Goal: Task Accomplishment & Management: Manage account settings

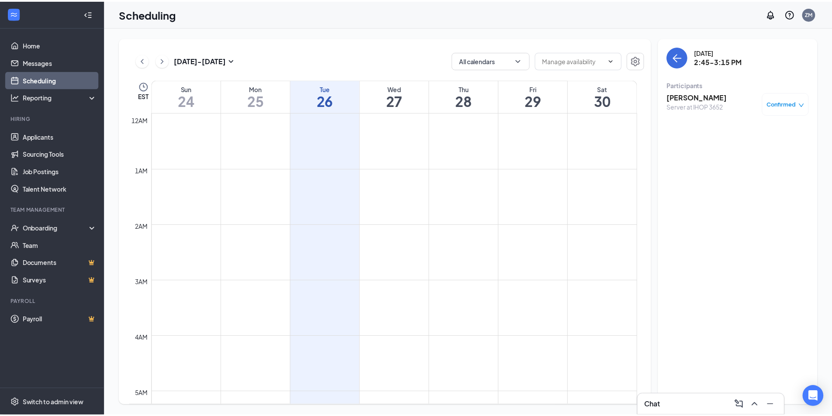
scroll to position [726, 0]
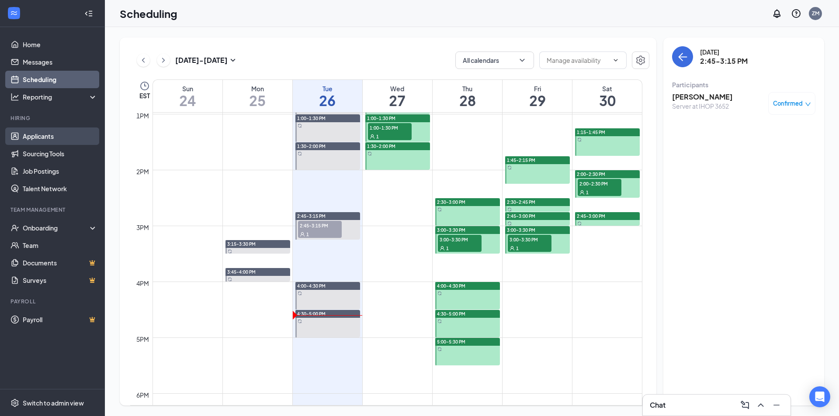
click at [73, 132] on link "Applicants" at bounding box center [60, 136] width 75 height 17
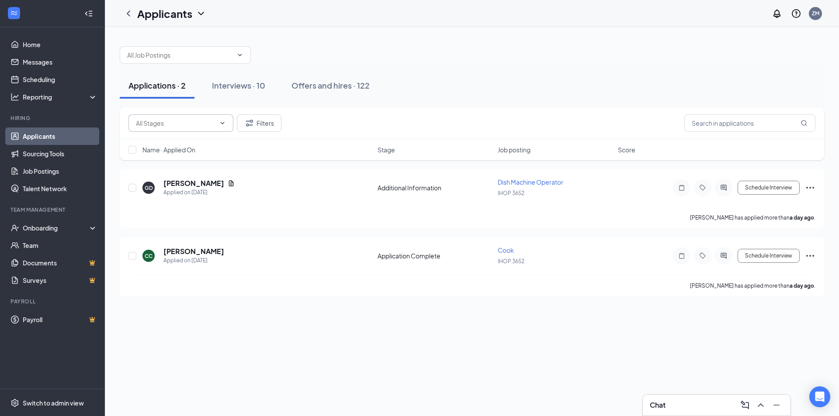
click at [224, 124] on icon "ChevronDown" at bounding box center [222, 123] width 7 height 7
click at [355, 97] on button "Offers and hires · 122" at bounding box center [331, 86] width 96 height 26
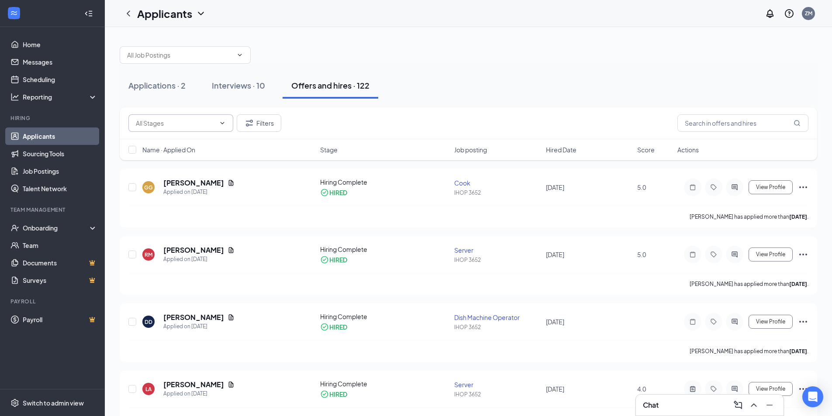
click at [230, 118] on span at bounding box center [180, 122] width 105 height 17
click at [247, 88] on div "Interviews · 10" at bounding box center [238, 85] width 53 height 11
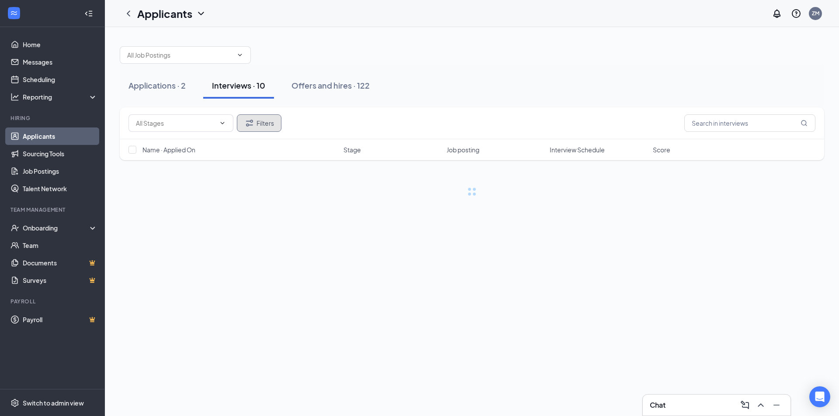
click at [265, 123] on button "Filters" at bounding box center [259, 122] width 45 height 17
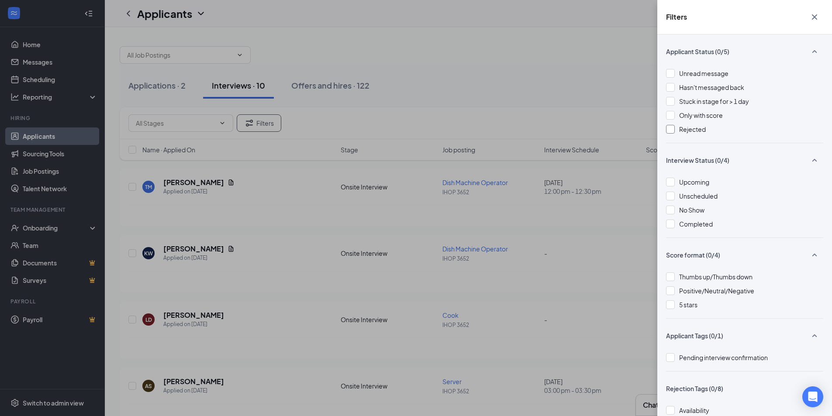
click at [687, 128] on span "Rejected" at bounding box center [692, 129] width 27 height 8
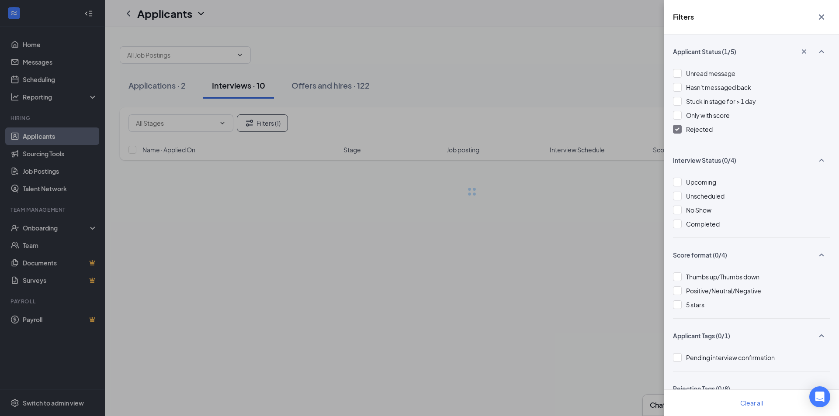
click at [675, 133] on div at bounding box center [677, 129] width 9 height 9
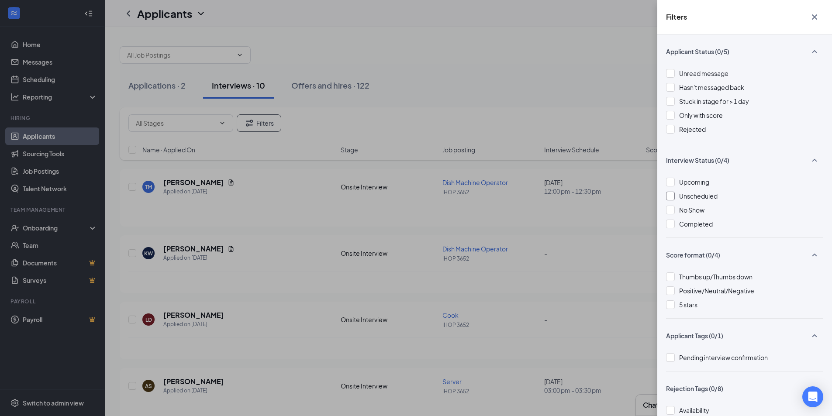
click at [682, 199] on span "Unscheduled" at bounding box center [698, 196] width 38 height 8
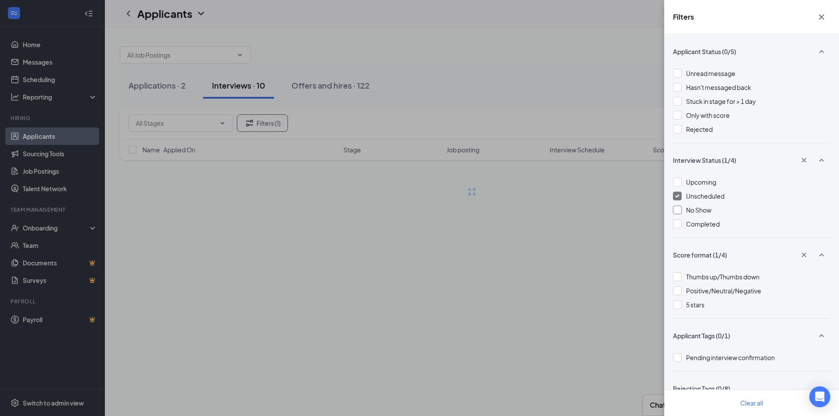
click at [685, 209] on div "No Show" at bounding box center [751, 210] width 157 height 10
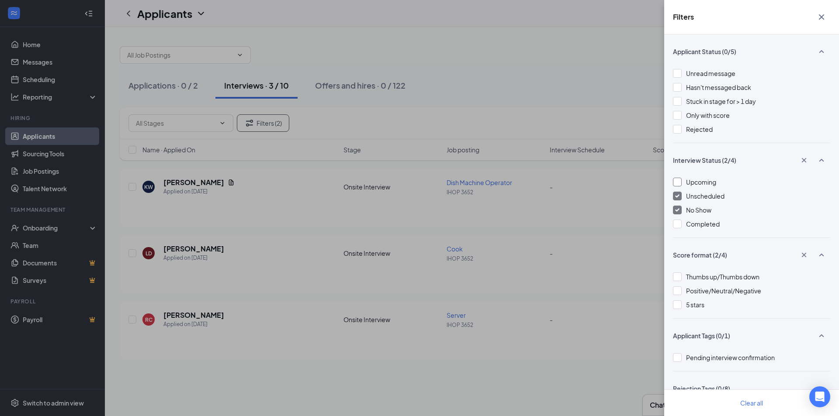
click at [702, 179] on span "Upcoming" at bounding box center [701, 182] width 30 height 8
click at [698, 130] on span "Rejected" at bounding box center [692, 129] width 27 height 8
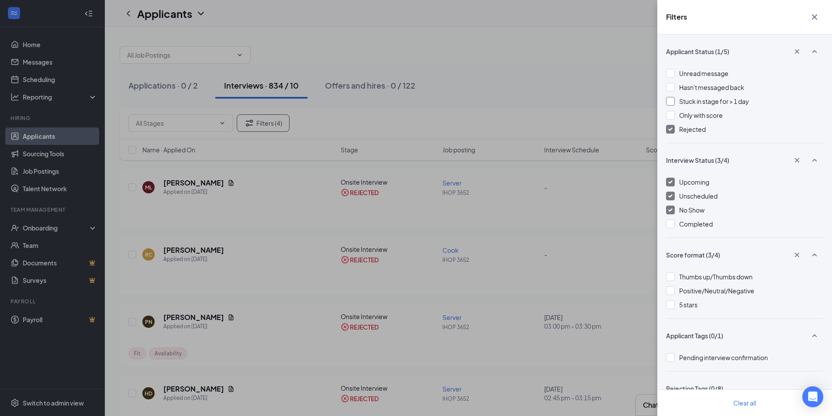
click at [713, 98] on span "Stuck in stage for > 1 day" at bounding box center [714, 101] width 70 height 8
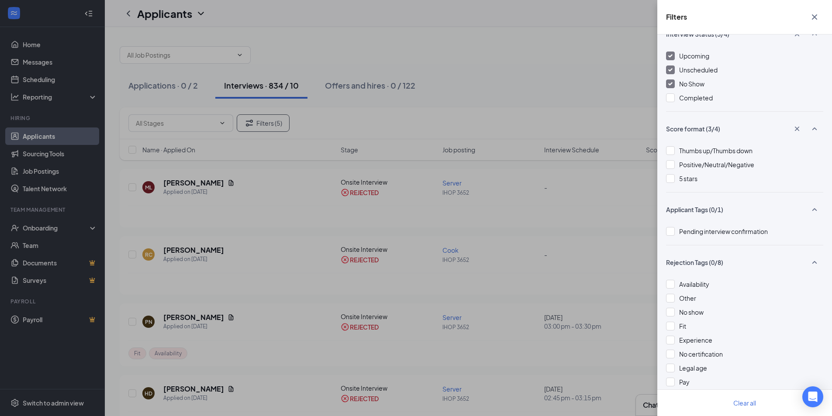
scroll to position [142, 0]
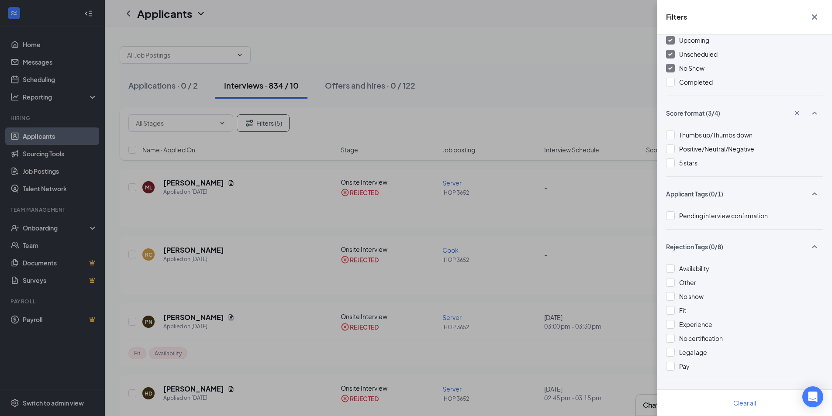
click at [812, 22] on button "button" at bounding box center [814, 17] width 17 height 17
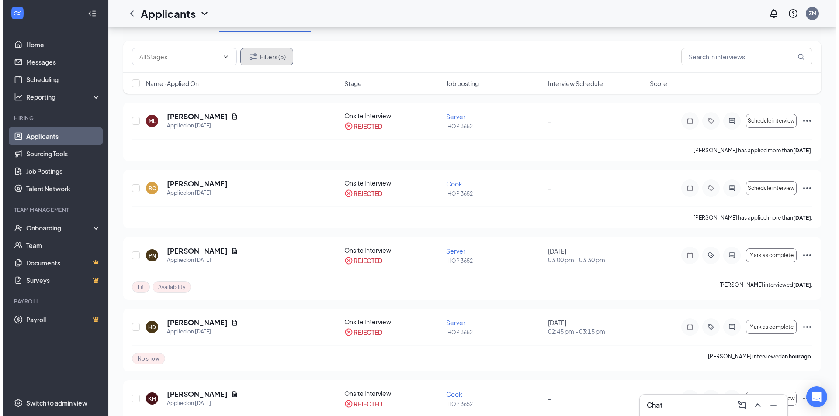
scroll to position [0, 0]
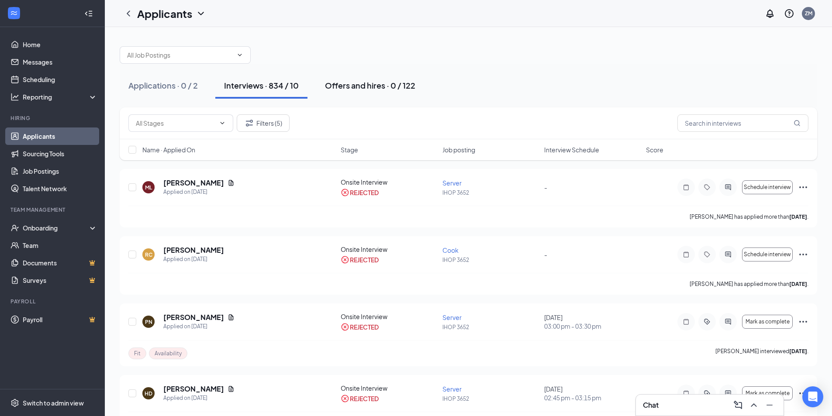
click at [371, 84] on div "Offers and hires · 0 / 122" at bounding box center [370, 85] width 90 height 11
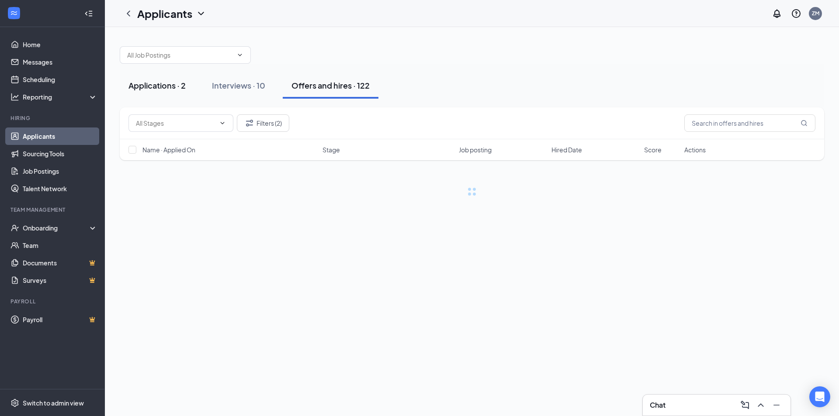
click at [187, 90] on button "Applications · 2" at bounding box center [157, 86] width 75 height 26
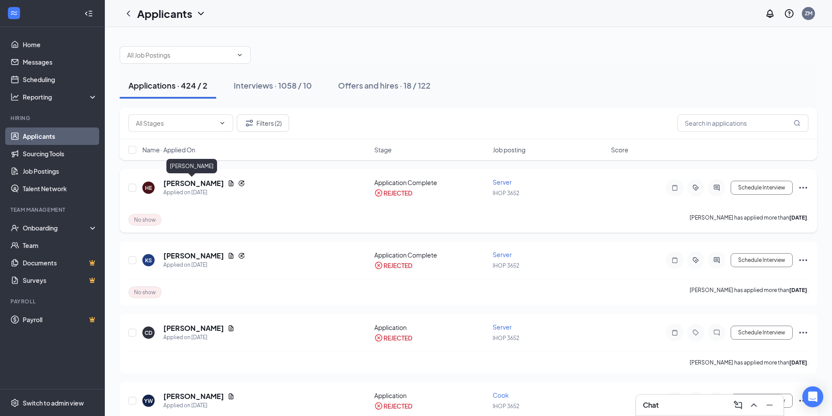
click at [193, 184] on h5 "[PERSON_NAME]" at bounding box center [193, 184] width 61 height 10
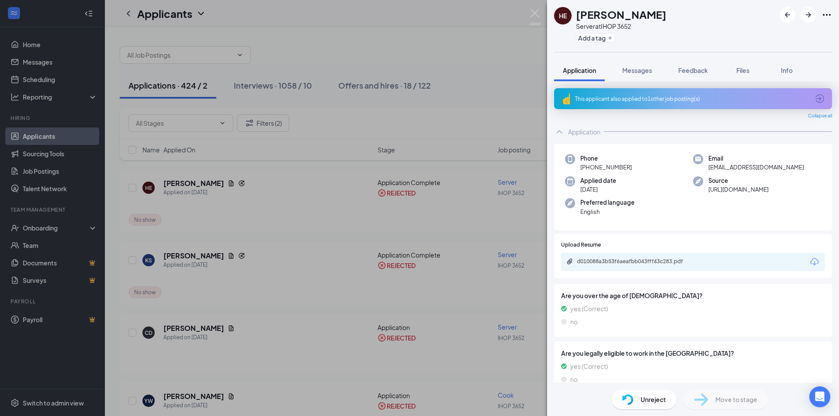
click at [642, 99] on div "This applicant also applied to 1 other job posting(s)" at bounding box center [692, 98] width 234 height 7
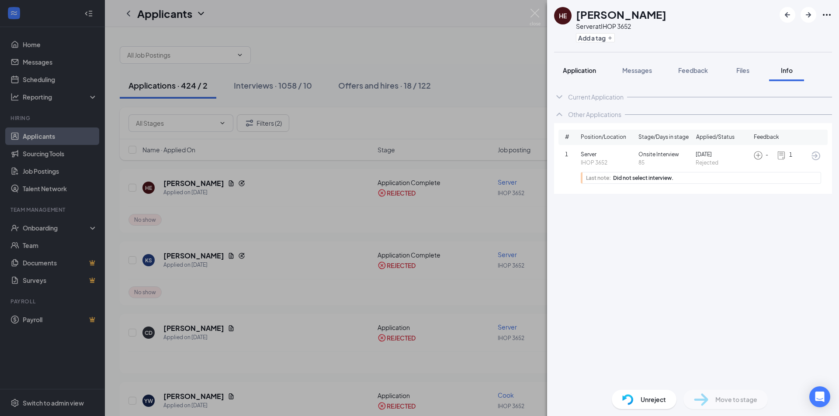
click at [582, 73] on span "Application" at bounding box center [579, 70] width 33 height 8
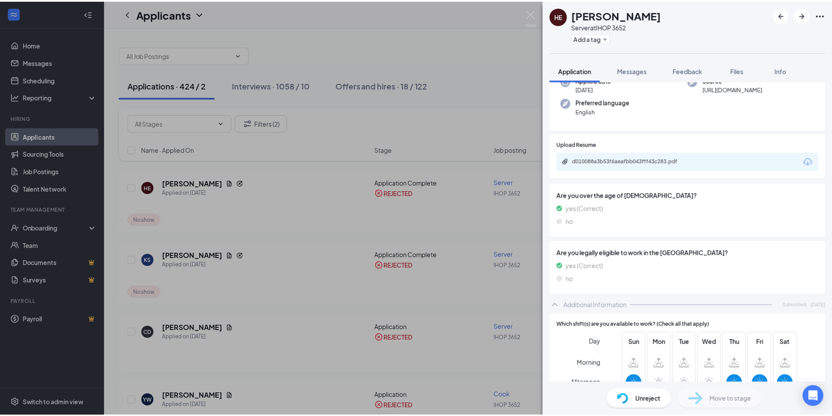
scroll to position [96, 0]
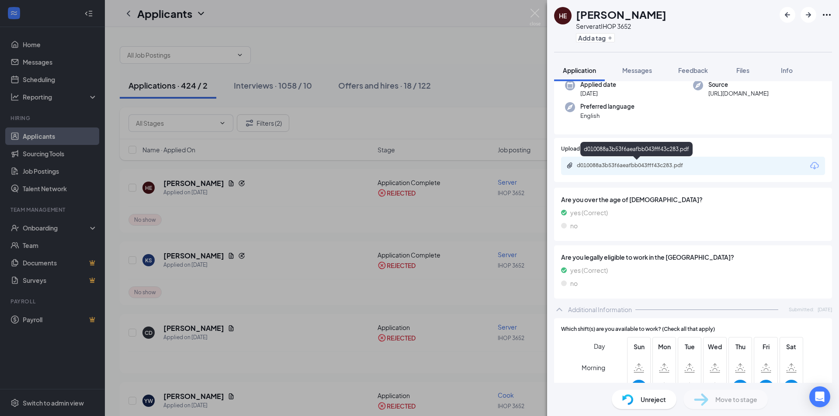
click at [691, 164] on div "d010088a3b53f6aeafbb043fff43c283.pdf" at bounding box center [638, 165] width 122 height 7
click at [532, 22] on img at bounding box center [535, 17] width 11 height 17
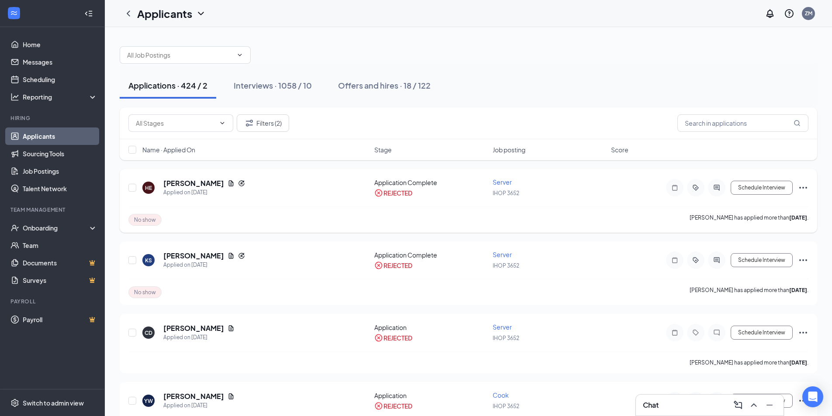
click at [804, 189] on icon "Ellipses" at bounding box center [803, 188] width 10 height 10
